Goal: Navigation & Orientation: Find specific page/section

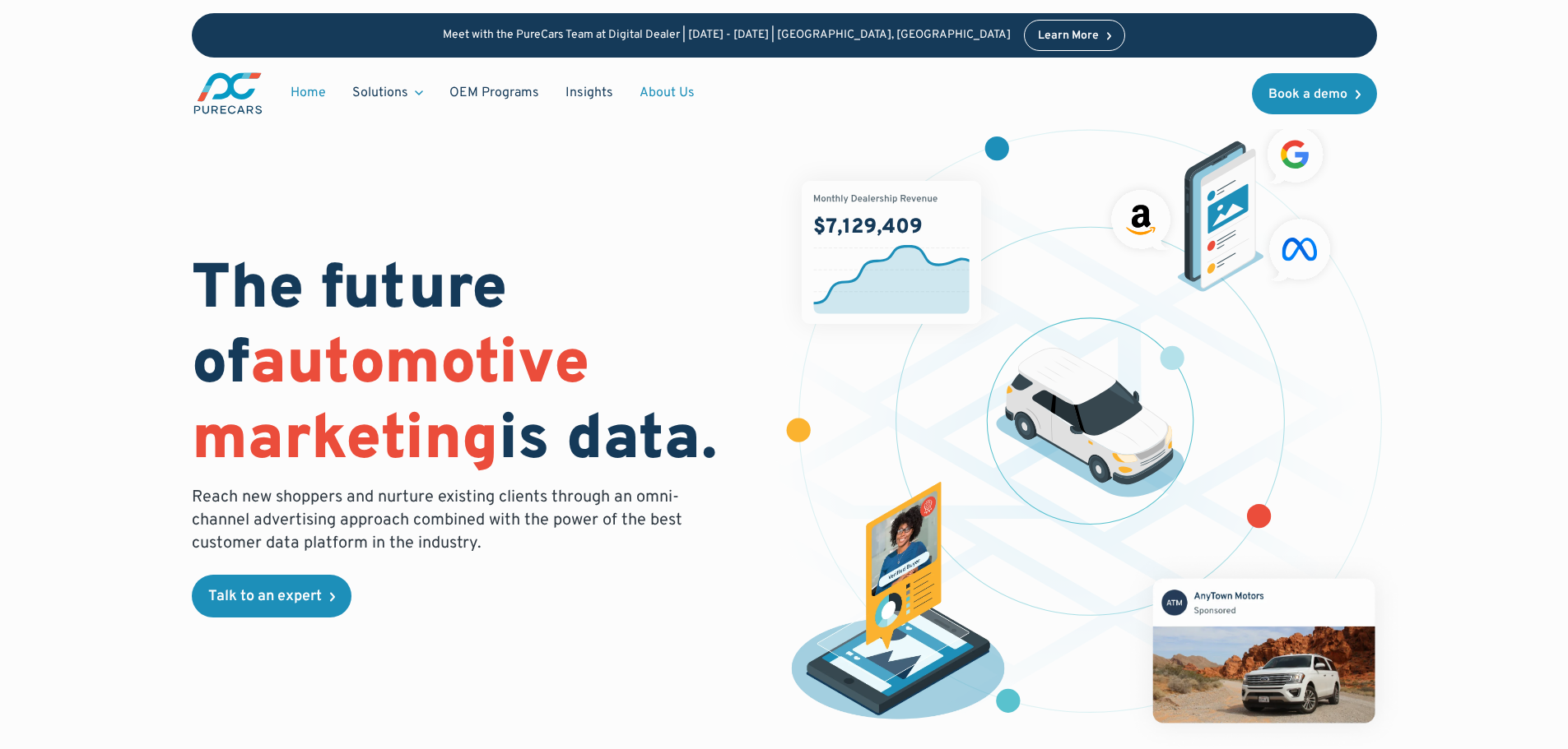
click at [658, 98] on link "About Us" at bounding box center [667, 92] width 82 height 31
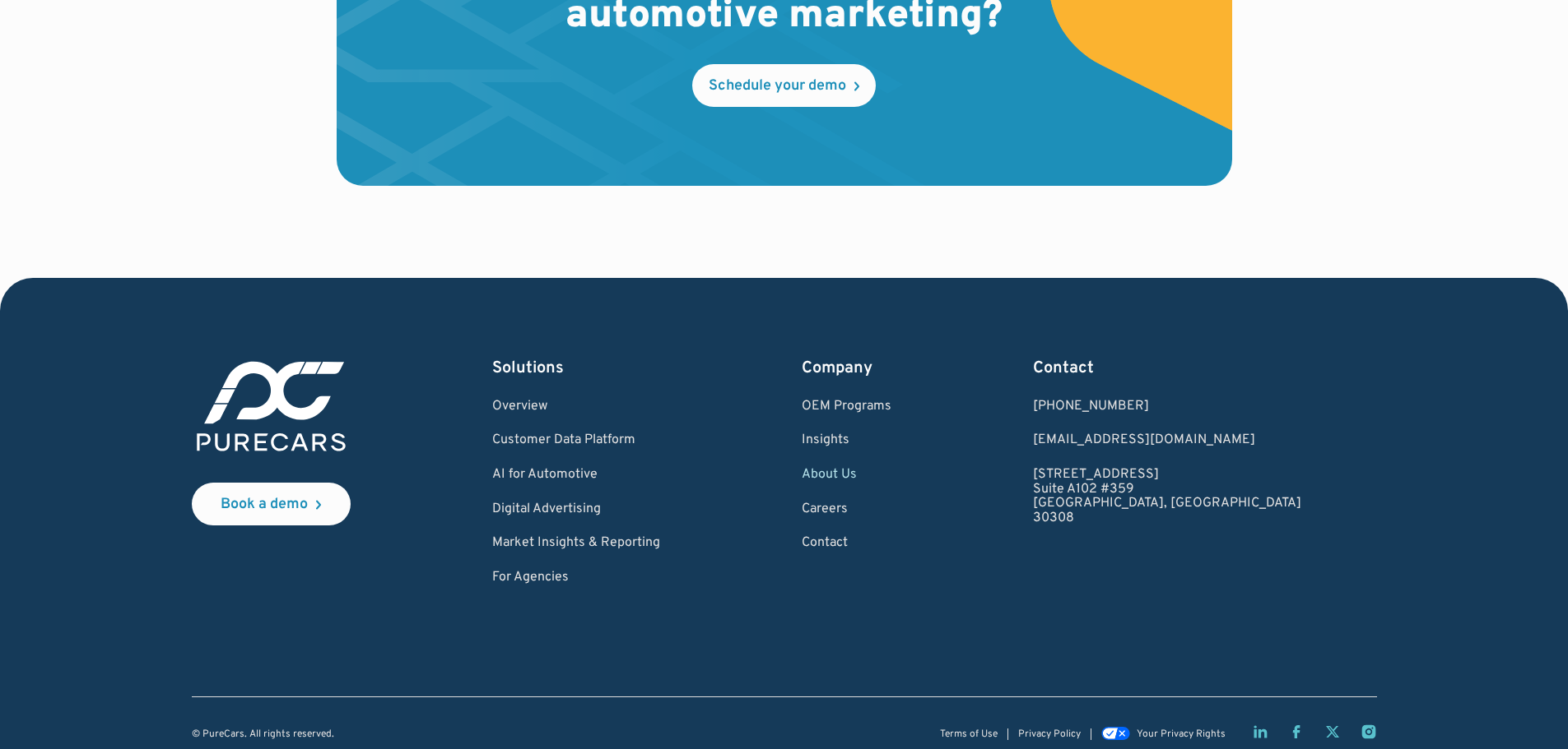
scroll to position [4858, 0]
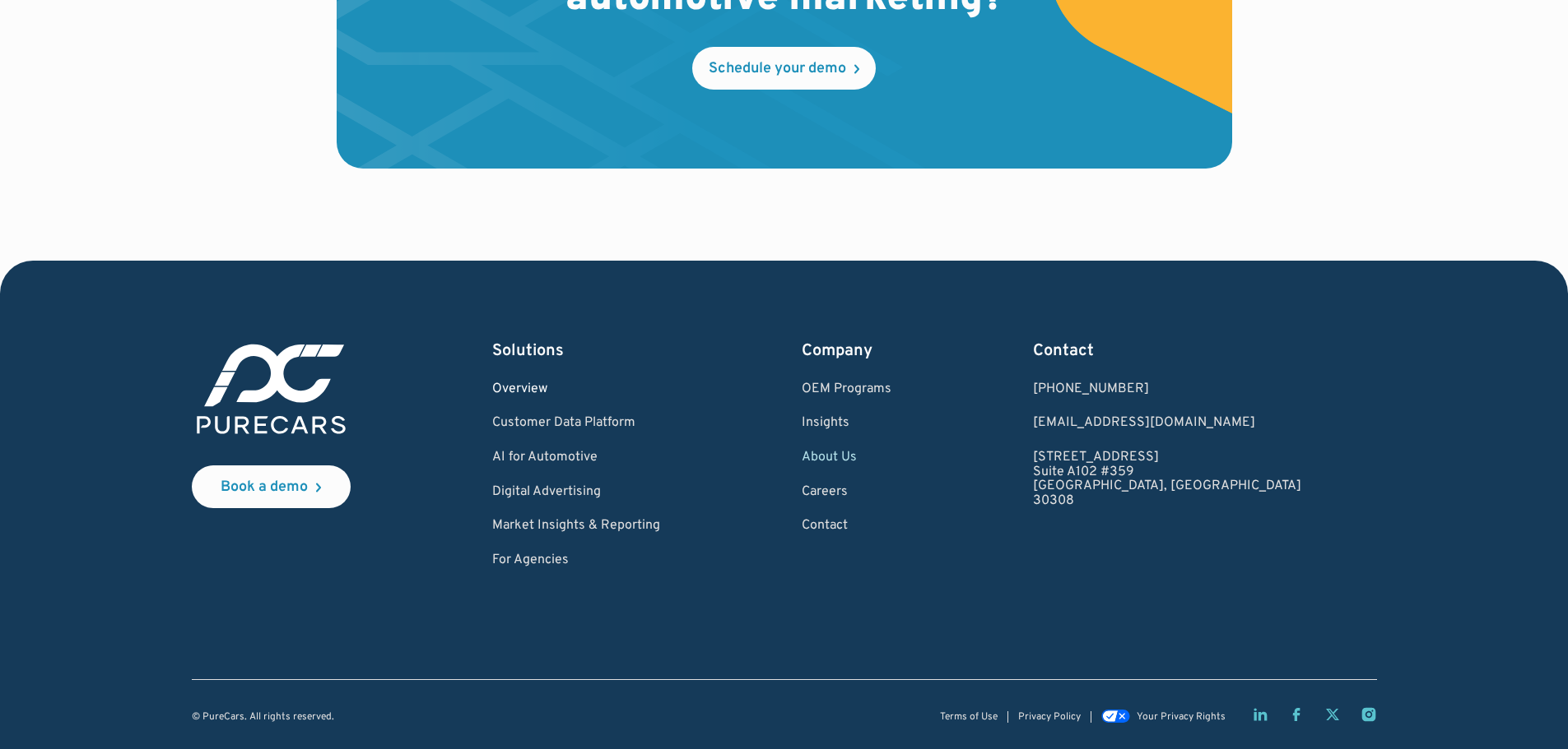
click at [574, 386] on link "Overview" at bounding box center [575, 390] width 168 height 15
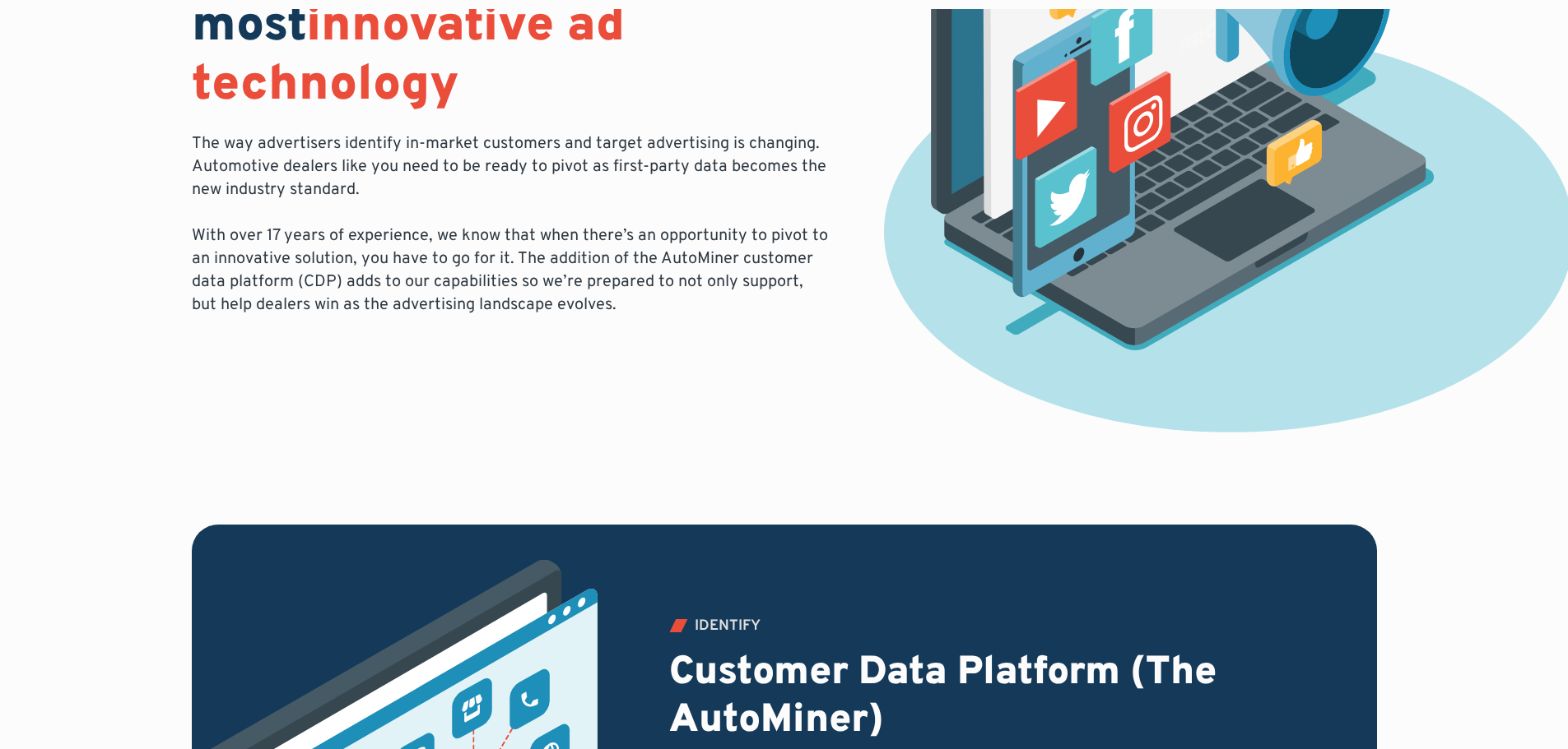
scroll to position [823, 0]
